Goal: Find specific page/section: Find specific page/section

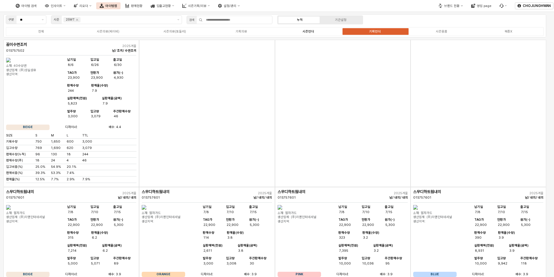
click at [306, 32] on div "시즌언더" at bounding box center [309, 32] width 12 height 4
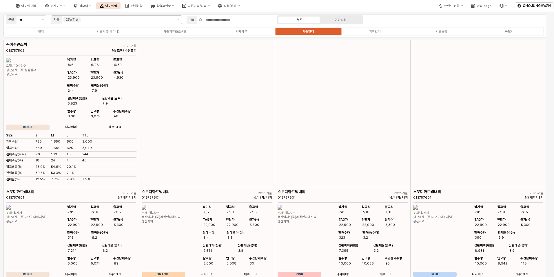
click at [78, 21] on icon "Remove 25WT" at bounding box center [77, 20] width 2 height 2
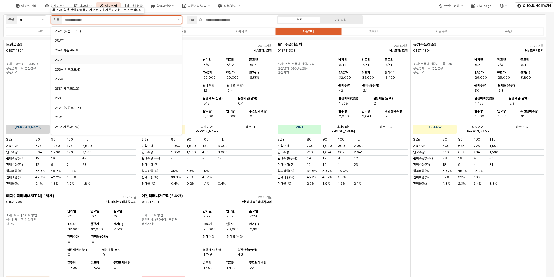
click at [72, 60] on div "25FA" at bounding box center [115, 60] width 120 height 4
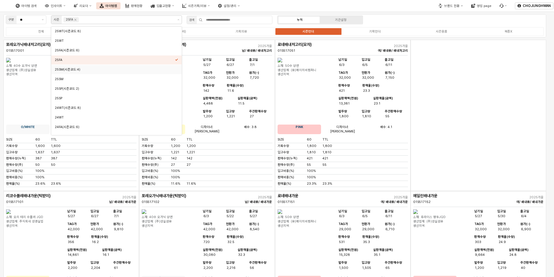
click at [495, 142] on div "App Frame" at bounding box center [479, 115] width 136 height 151
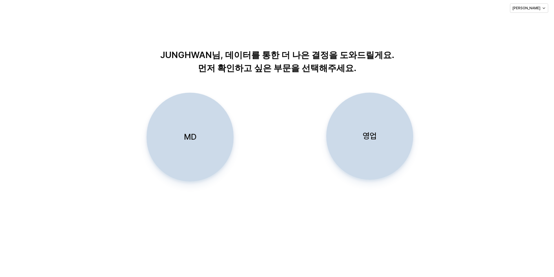
click at [209, 148] on div "MD" at bounding box center [190, 137] width 82 height 88
click at [197, 146] on div "MD" at bounding box center [190, 137] width 82 height 88
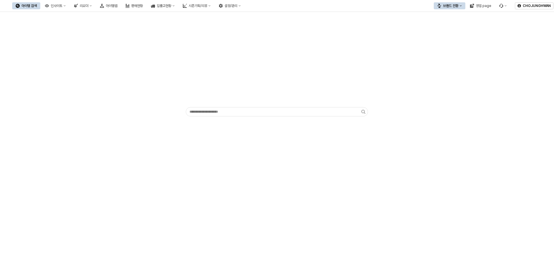
click at [455, 212] on div "App Frame" at bounding box center [277, 144] width 554 height 265
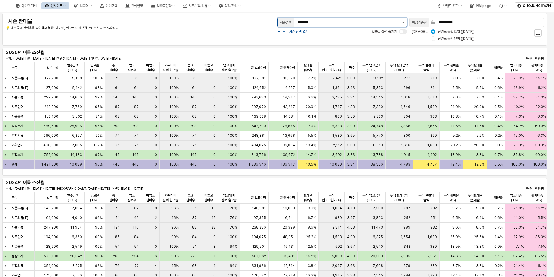
click at [402, 23] on button "제안 사항 표시" at bounding box center [403, 22] width 7 height 9
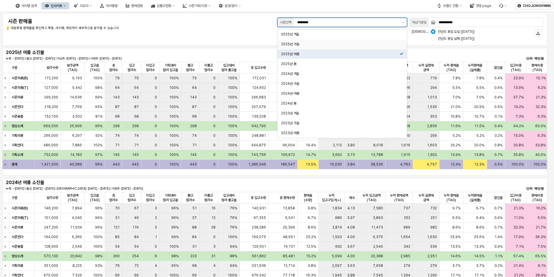
click at [344, 43] on div "2025년 가을" at bounding box center [340, 44] width 119 height 5
type input "********"
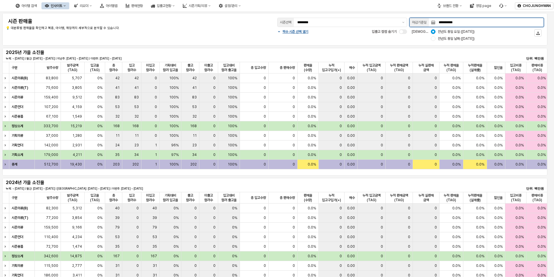
click at [479, 25] on input "**********" at bounding box center [490, 22] width 108 height 9
click at [478, 34] on icon "Next month" at bounding box center [479, 35] width 6 height 6
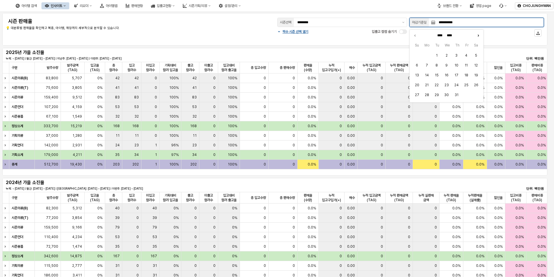
type input "******"
click at [456, 82] on button "21" at bounding box center [456, 85] width 9 height 9
type input "**********"
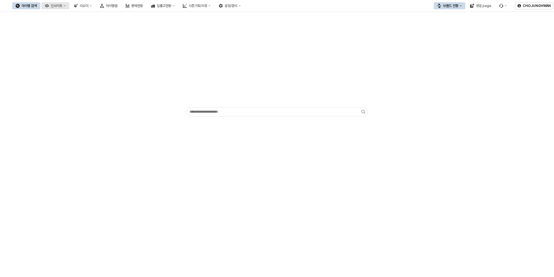
click at [62, 8] on div "인사이트" at bounding box center [57, 6] width 12 height 4
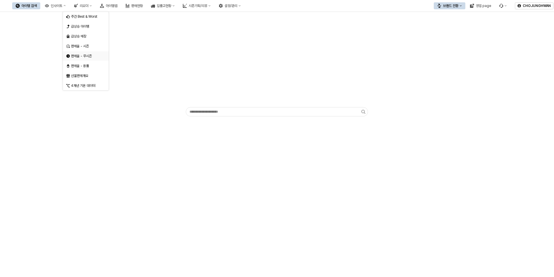
click at [81, 59] on div "판매율 - 무시즌" at bounding box center [86, 55] width 46 height 9
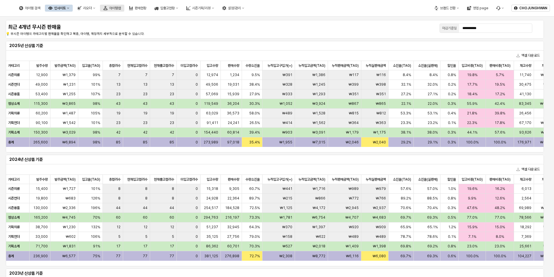
click at [121, 8] on div "아이템맵" at bounding box center [115, 8] width 12 height 4
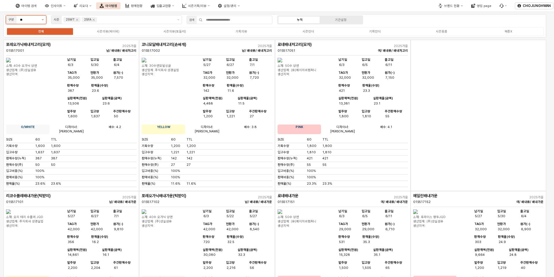
click at [44, 21] on button "제안 사항 표시" at bounding box center [42, 20] width 7 height 8
click at [31, 40] on div "사계절" at bounding box center [25, 41] width 30 height 4
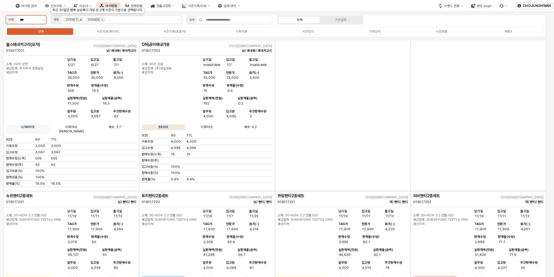
click at [80, 21] on icon "Remove 2026(T)" at bounding box center [81, 19] width 5 height 5
click at [43, 19] on icon "제안 사항 표시" at bounding box center [43, 19] width 2 height 1
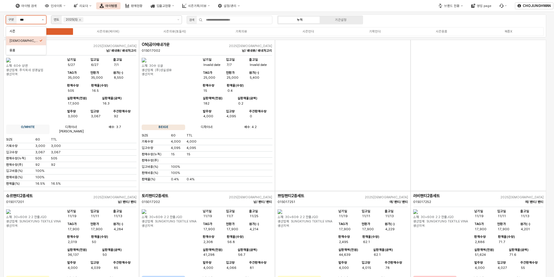
click at [43, 19] on icon "제안 사항 표시" at bounding box center [43, 19] width 2 height 1
click at [32, 30] on div "시즌" at bounding box center [25, 31] width 30 height 4
type input "**"
click at [93, 21] on icon "Remove 25FA" at bounding box center [93, 19] width 5 height 5
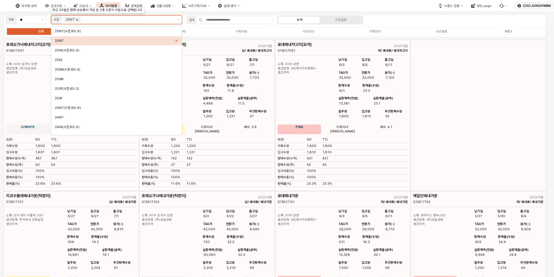
click at [79, 21] on icon "Remove 25WT" at bounding box center [77, 19] width 5 height 5
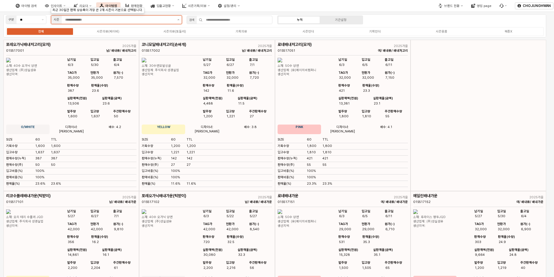
click at [176, 20] on button "제안 사항 표시" at bounding box center [178, 20] width 7 height 8
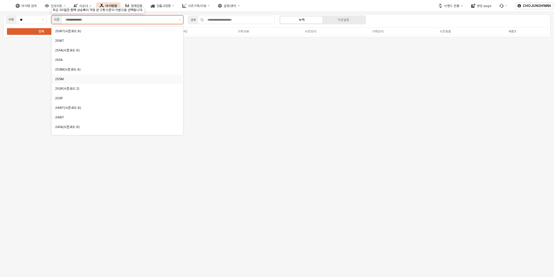
click at [123, 79] on div "25SM" at bounding box center [115, 79] width 120 height 4
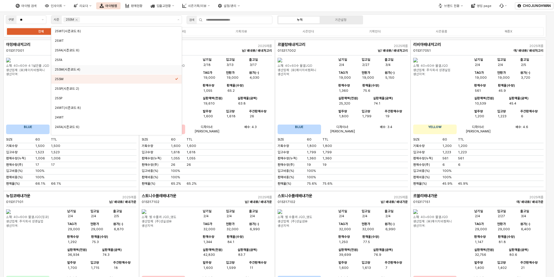
click at [395, 6] on div "아이템 검색 인사이트 리오더 아이템맵 판매현황 입출고현황 시즌기획/리뷰 설정/관리" at bounding box center [208, 6] width 416 height 12
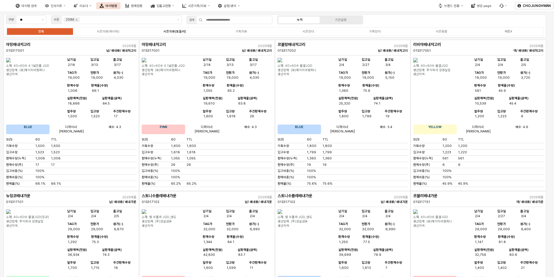
click at [182, 33] on div "시즌의류(토들러)" at bounding box center [175, 32] width 23 height 4
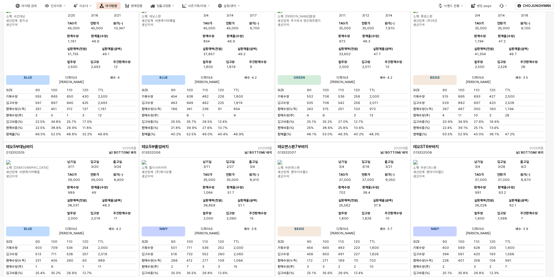
scroll to position [1102, 0]
